Goal: Register for event/course

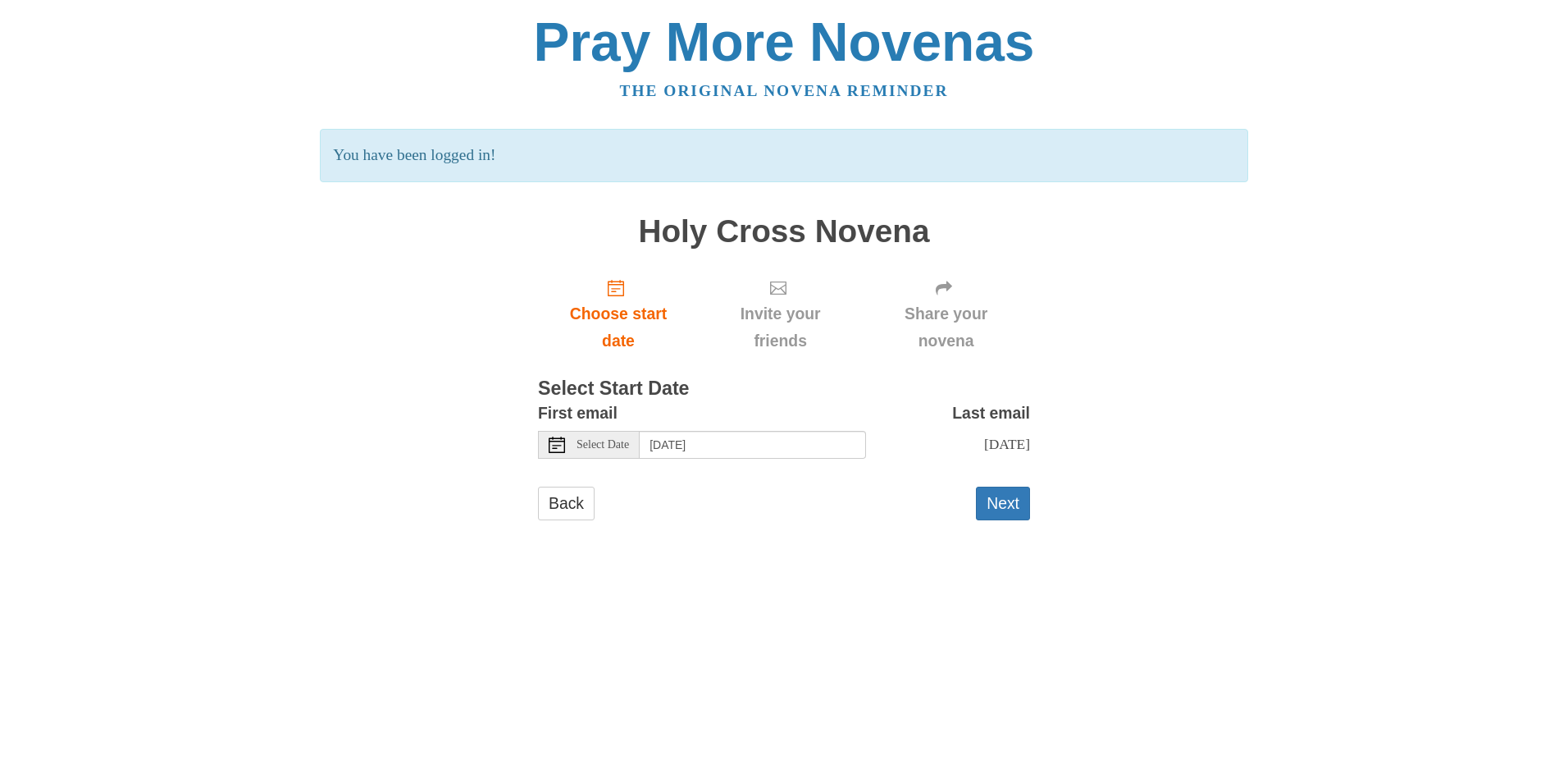
click at [622, 444] on span "Select Date" at bounding box center [603, 444] width 52 height 11
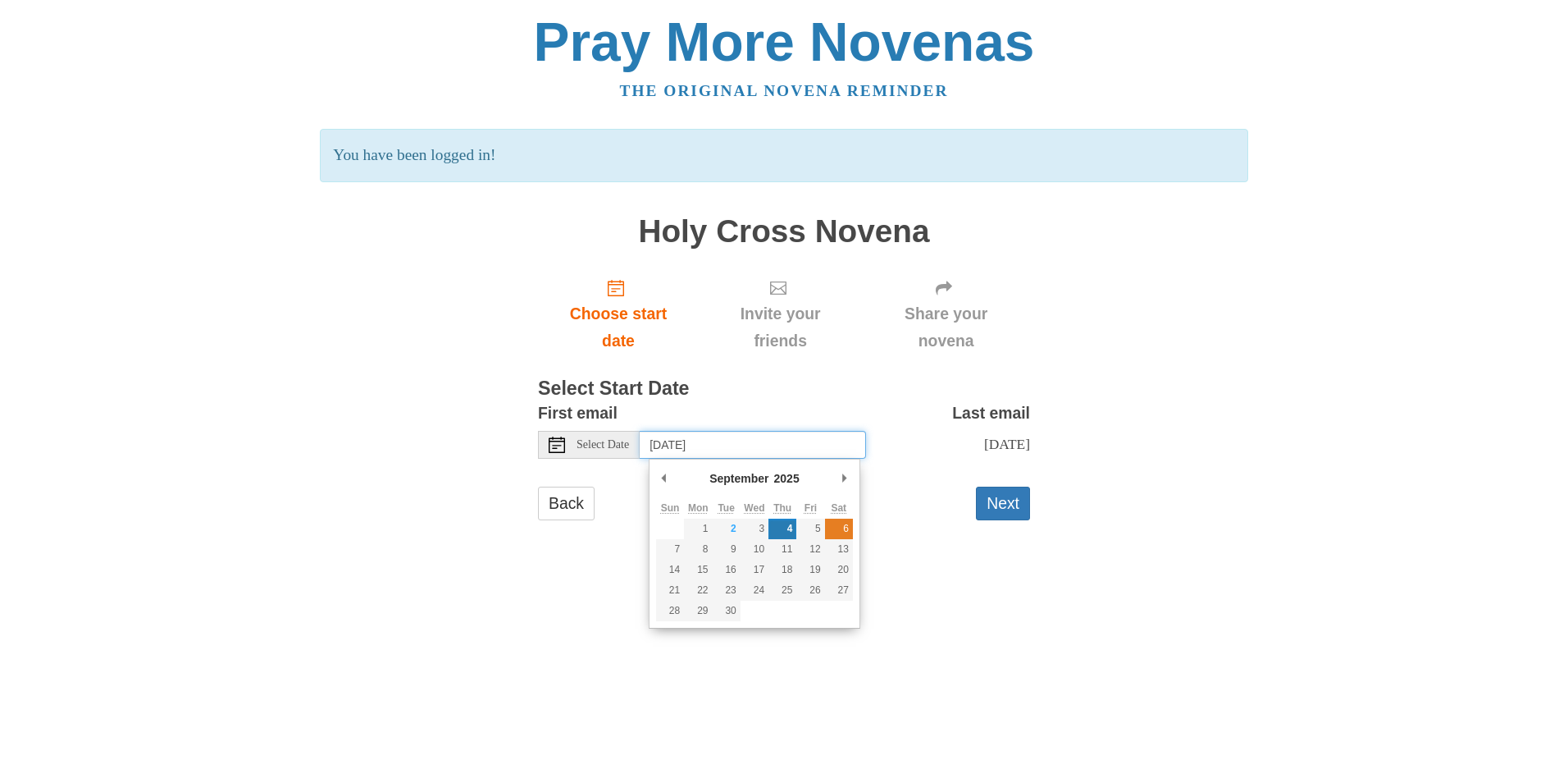
type input "[DATE]"
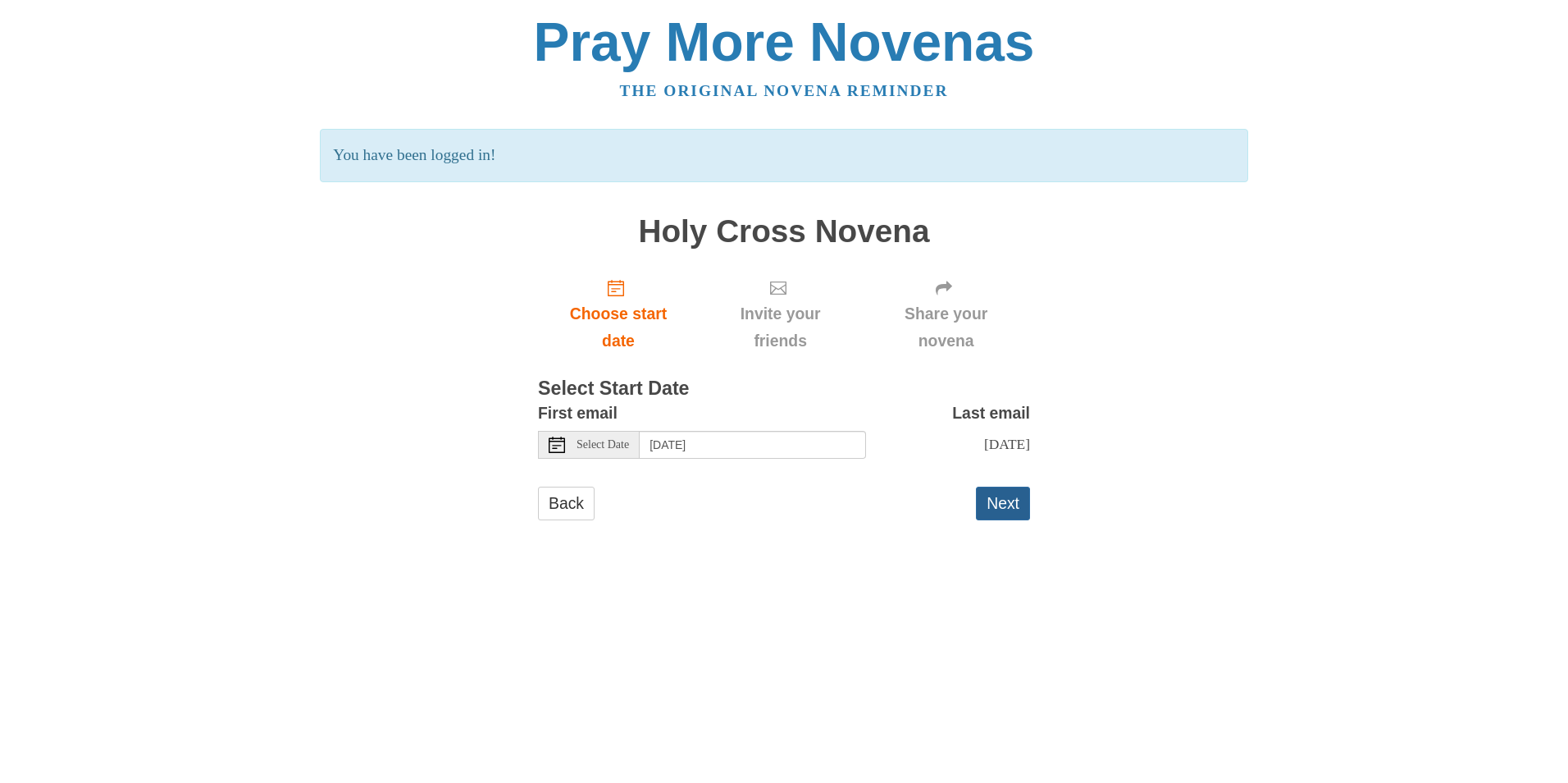
click at [1000, 520] on button "Next" at bounding box center [1003, 503] width 54 height 34
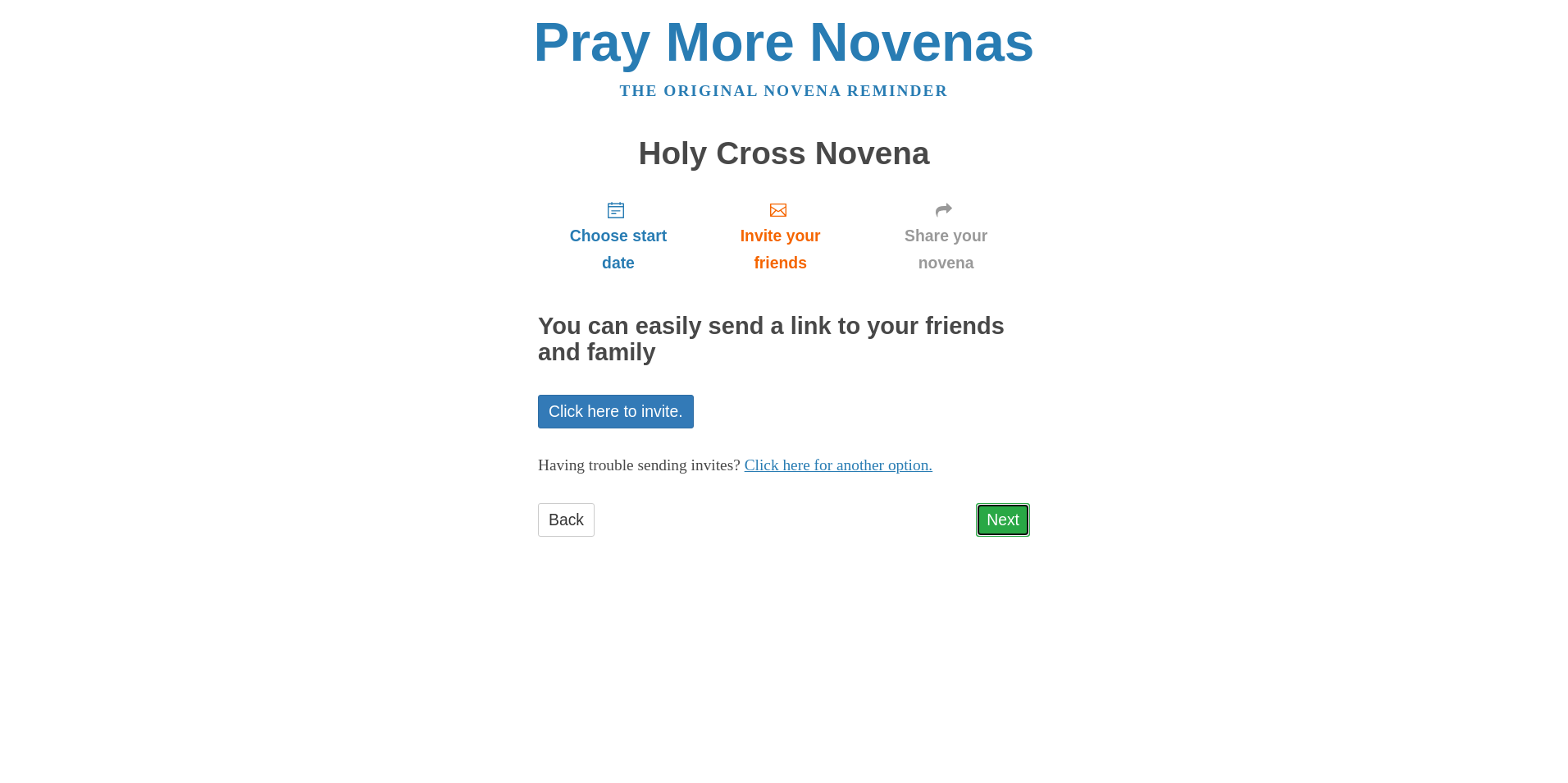
click at [1002, 517] on link "Next" at bounding box center [1003, 520] width 54 height 34
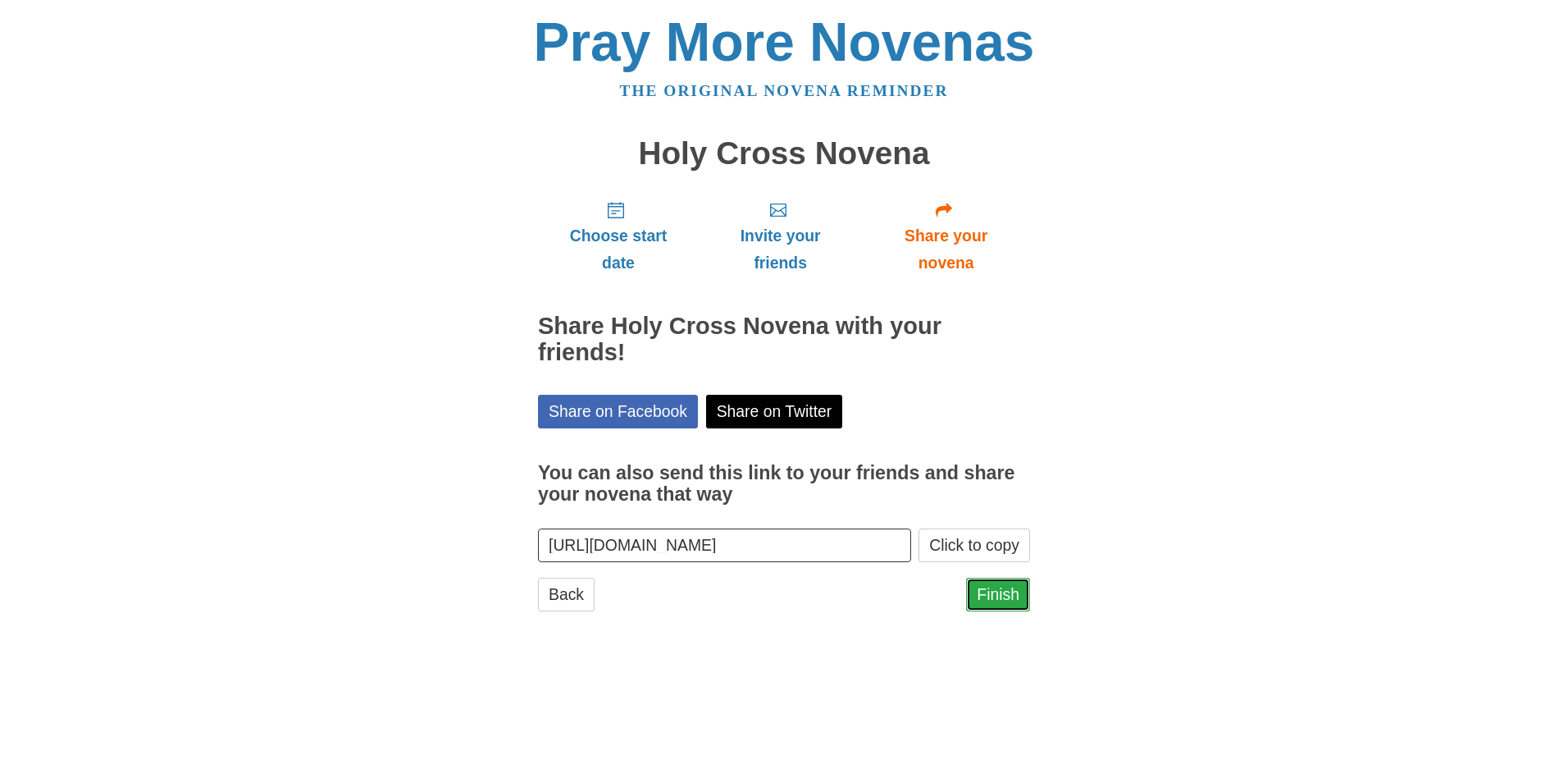
click at [1006, 595] on link "Finish" at bounding box center [997, 594] width 64 height 34
